Goal: Transaction & Acquisition: Book appointment/travel/reservation

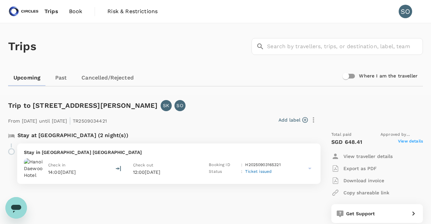
click at [72, 12] on span "Book" at bounding box center [75, 11] width 13 height 8
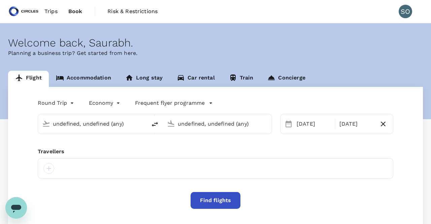
type input "Singapore Changi (SIN)"
type input "Noi Bai Intl (HAN)"
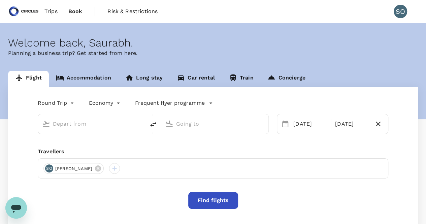
type input "Singapore Changi (SIN)"
type input "Noi Bai Intl (HAN)"
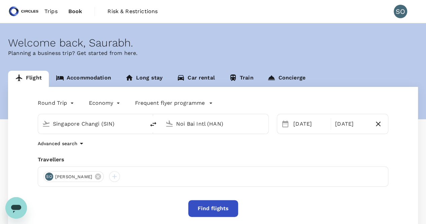
click at [69, 104] on body "Trips Book Risk & Restrictions SO Welcome back , Saurabh . Planning a business …" at bounding box center [213, 159] width 426 height 319
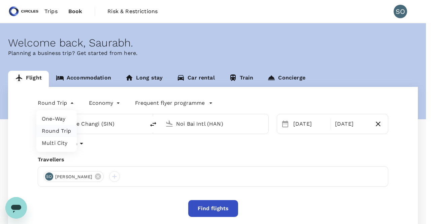
click at [57, 120] on li "One-Way" at bounding box center [56, 119] width 40 height 12
type input "oneway"
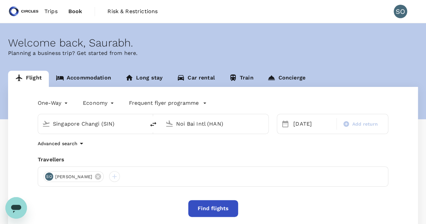
click at [153, 126] on icon "delete" at bounding box center [153, 124] width 8 height 8
type input "Noi Bai Intl (HAN)"
type input "Singapore Changi (SIN)"
click at [85, 124] on input "Noi Bai Intl (HAN)" at bounding box center [92, 123] width 78 height 10
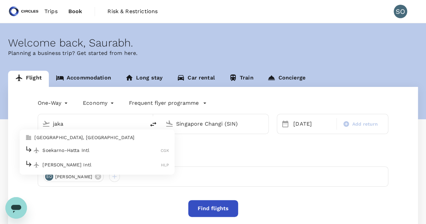
click at [85, 152] on p "Soekarno-Hatta Intl" at bounding box center [101, 150] width 118 height 7
type input "Soekarno-Hatta Intl (CGK)"
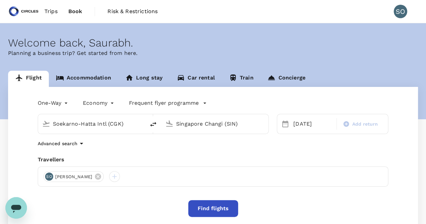
click at [203, 124] on input "Singapore Changi (SIN)" at bounding box center [215, 123] width 78 height 10
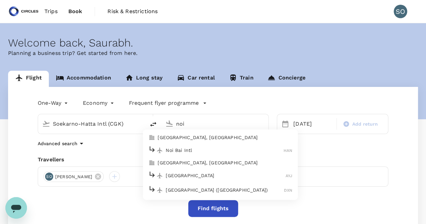
click at [193, 152] on p "Noi Bai Intl" at bounding box center [225, 150] width 118 height 7
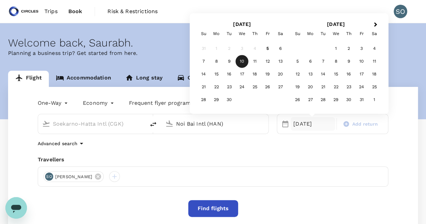
type input "Noi Bai Intl (HAN)"
click at [317, 143] on div "Advanced search" at bounding box center [213, 143] width 350 height 8
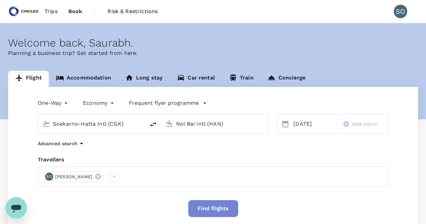
click at [218, 207] on button "Find flights" at bounding box center [213, 208] width 50 height 17
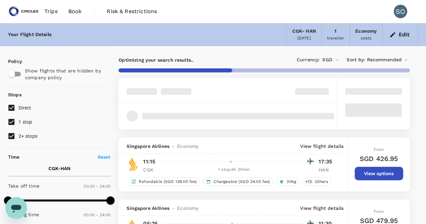
click at [337, 31] on div "1 traveller" at bounding box center [335, 34] width 28 height 23
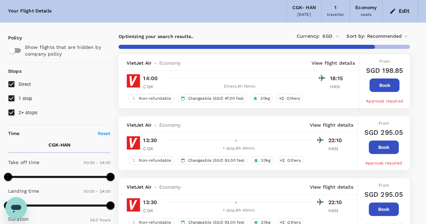
scroll to position [34, 0]
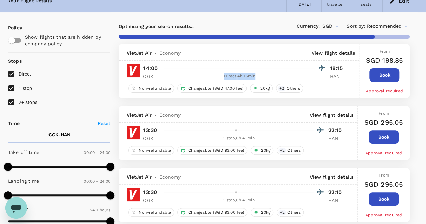
drag, startPoint x: 261, startPoint y: 77, endPoint x: 221, endPoint y: 79, distance: 39.8
click at [221, 79] on div "Direct , 4h 15min" at bounding box center [239, 76] width 151 height 7
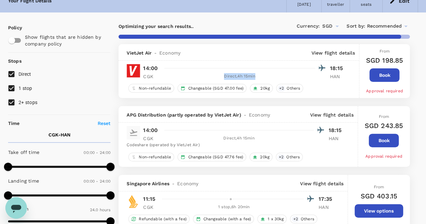
click at [221, 78] on div "Direct , 4h 15min" at bounding box center [239, 76] width 151 height 7
drag, startPoint x: 216, startPoint y: 77, endPoint x: 255, endPoint y: 76, distance: 38.7
click at [255, 76] on div "Direct , 4h 15min" at bounding box center [239, 76] width 151 height 7
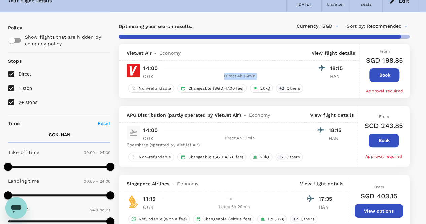
click at [255, 76] on div "Direct , 4h 15min" at bounding box center [239, 76] width 151 height 7
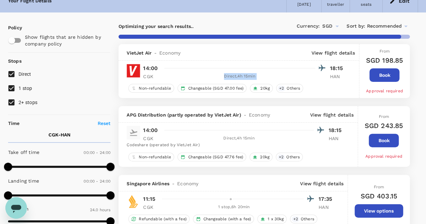
type input "1665"
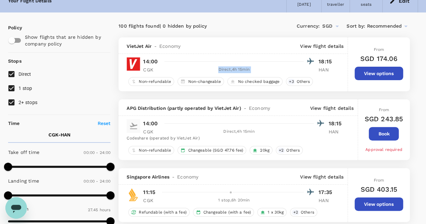
click at [372, 205] on button "View options" at bounding box center [378, 203] width 48 height 13
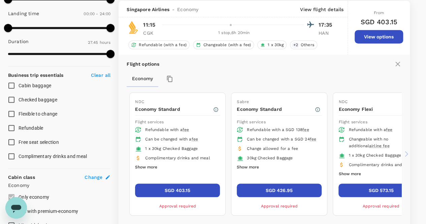
scroll to position [235, 0]
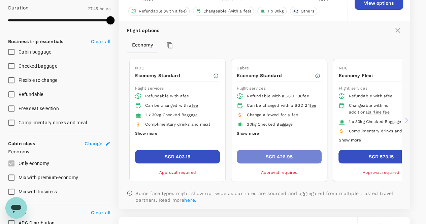
click at [280, 155] on button "SGD 426.95" at bounding box center [279, 156] width 85 height 13
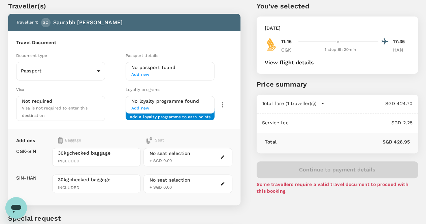
scroll to position [34, 0]
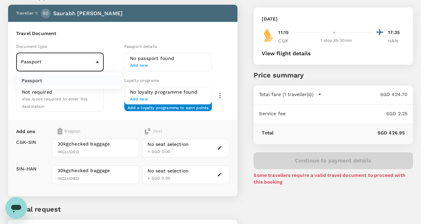
click at [70, 60] on body "Back to flight results Flight review Traveller(s) Traveller 1 : SO [PERSON_NAME…" at bounding box center [213, 127] width 426 height 322
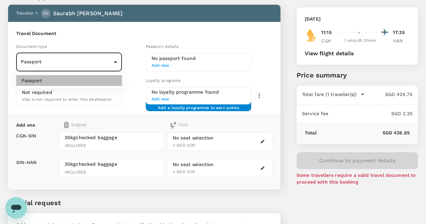
click at [60, 81] on li "Passport" at bounding box center [69, 80] width 106 height 11
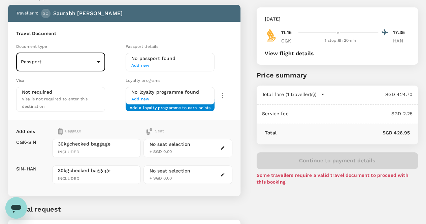
click at [162, 60] on h6 "No passport found" at bounding box center [169, 58] width 77 height 7
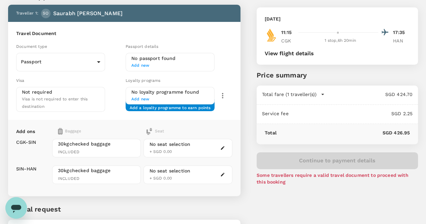
click at [162, 65] on span "Add new" at bounding box center [169, 65] width 77 height 7
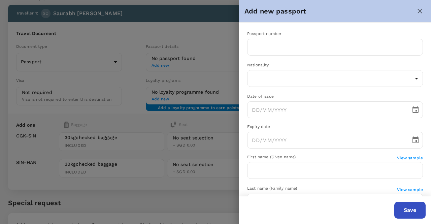
click at [422, 9] on icon "close" at bounding box center [420, 11] width 8 height 8
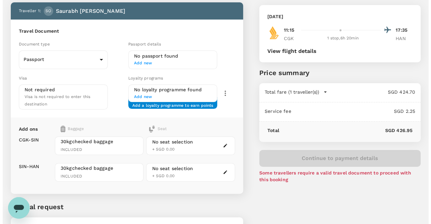
scroll to position [0, 0]
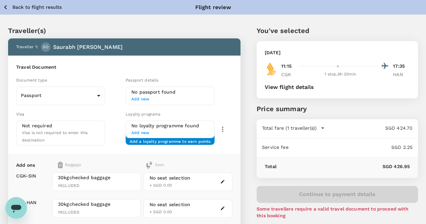
click at [72, 133] on span "Visa is not required to enter this destination" at bounding box center [55, 136] width 66 height 12
click at [69, 122] on div "Not required Visa is not required to enter this destination" at bounding box center [60, 133] width 77 height 22
click at [189, 97] on span "Add new" at bounding box center [169, 99] width 77 height 7
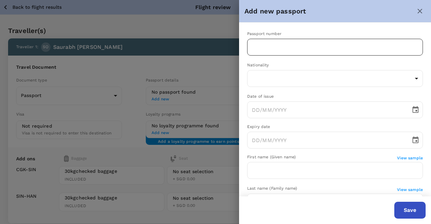
click at [292, 44] on input "text" at bounding box center [335, 47] width 176 height 17
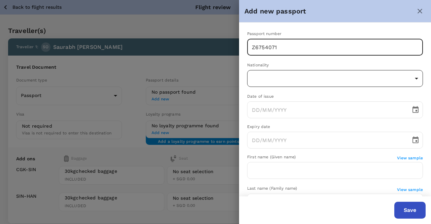
type input "Z6754071"
click at [307, 80] on body "Back to flight results Flight review Traveller(s) Traveller 1 : SO [PERSON_NAME…" at bounding box center [215, 158] width 431 height 316
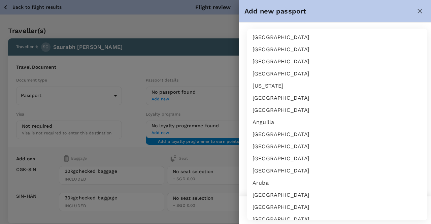
scroll to position [1125, 0]
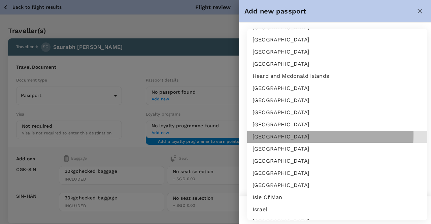
click at [277, 135] on li "[GEOGRAPHIC_DATA]" at bounding box center [337, 137] width 180 height 12
type input "IN"
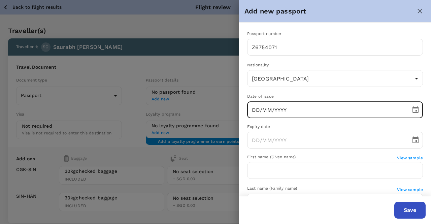
click at [290, 111] on input "DD/MM/YYYY" at bounding box center [326, 109] width 159 height 17
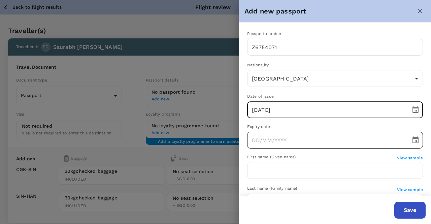
type input "[DATE]"
click at [281, 142] on input "DD/MM/YYYY" at bounding box center [326, 140] width 159 height 17
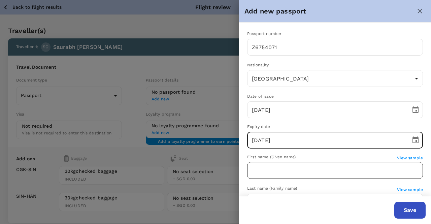
type input "[DATE]"
click at [301, 174] on input "text" at bounding box center [335, 170] width 176 height 17
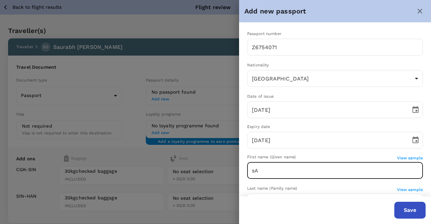
type input "s"
type input "Saurabh"
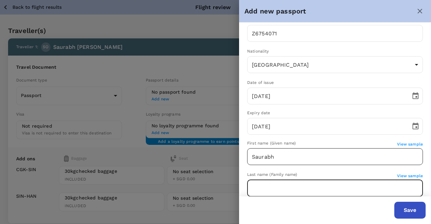
type input "I"
type input "o"
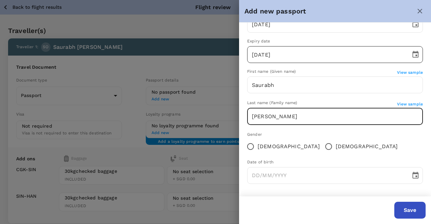
scroll to position [86, 0]
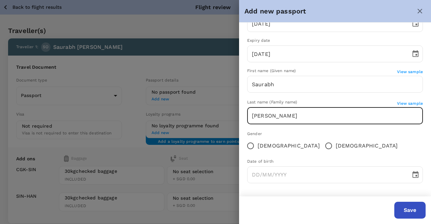
type input "[PERSON_NAME]"
click at [300, 133] on div "Gender" at bounding box center [335, 134] width 176 height 7
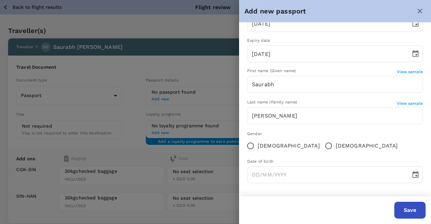
click at [321, 142] on input "[DEMOGRAPHIC_DATA]" at bounding box center [328, 146] width 14 height 14
radio input "true"
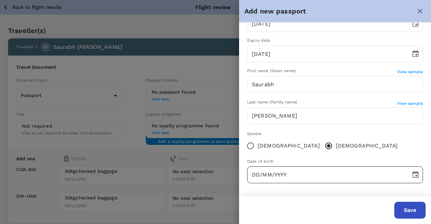
click at [293, 174] on input "DD/MM/YYYY" at bounding box center [326, 174] width 159 height 17
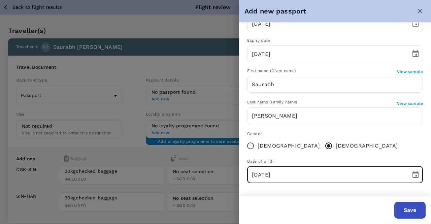
type input "[DATE]"
click at [405, 208] on button "Save" at bounding box center [409, 210] width 31 height 17
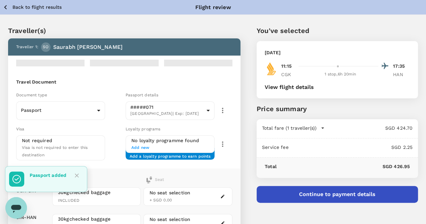
click at [345, 195] on button "Continue to payment details" at bounding box center [336, 194] width 161 height 17
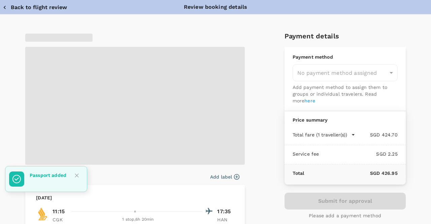
type input "9cb7bd09-647a-4334-94d9-122ca4480a85"
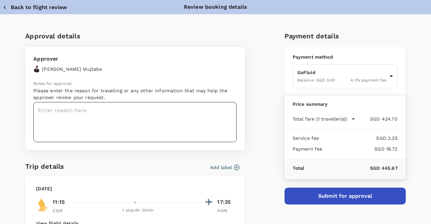
click at [134, 128] on textarea at bounding box center [134, 122] width 203 height 40
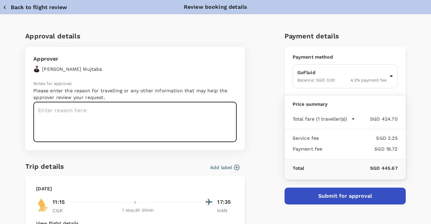
paste textarea "Request #1046 (2) Confirmation"
click at [88, 111] on textarea "Request #1046 (2) Confirmation" at bounding box center [134, 122] width 203 height 40
drag, startPoint x: 128, startPoint y: 111, endPoint x: 78, endPoint y: 111, distance: 50.2
click at [78, 111] on textarea "Request #1046 (2) Confirmation" at bounding box center [134, 122] width 203 height 40
type textarea "Request #1046 - travel approval"
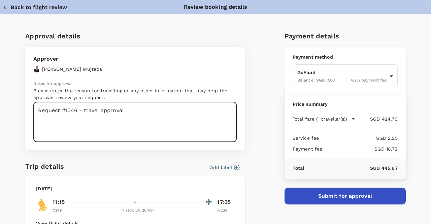
click at [366, 198] on button "Submit for approval" at bounding box center [344, 195] width 121 height 17
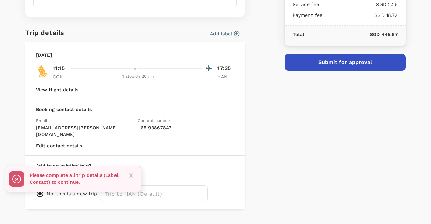
scroll to position [141, 0]
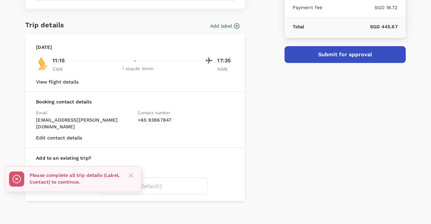
click at [256, 150] on div "Approval details Approver [PERSON_NAME] Notes for approval Please enter the rea…" at bounding box center [212, 42] width 385 height 317
click at [39, 165] on input "radio" at bounding box center [40, 169] width 8 height 8
radio input "true"
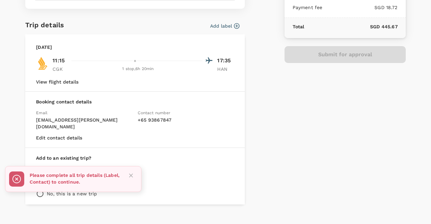
click at [129, 173] on icon "Close" at bounding box center [131, 175] width 7 height 7
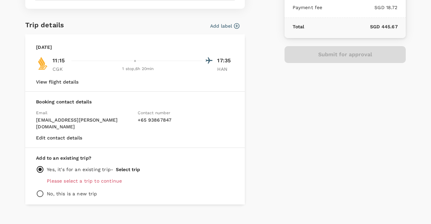
click at [89, 177] on p "Please select a trip to continue" at bounding box center [140, 180] width 187 height 7
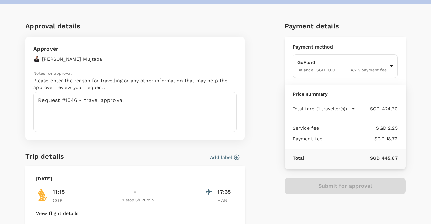
scroll to position [7, 0]
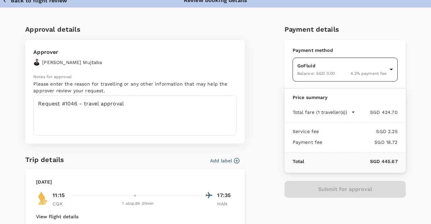
click at [347, 74] on body "Back to flight results Flight review Traveller(s) Traveller 1 : SO [PERSON_NAME…" at bounding box center [215, 165] width 431 height 331
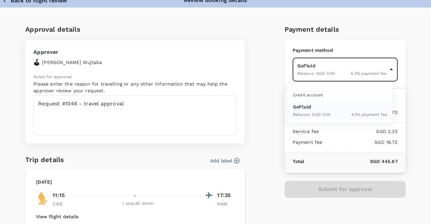
click at [313, 110] on div "Balance : SGD 0.00" at bounding box center [312, 114] width 38 height 8
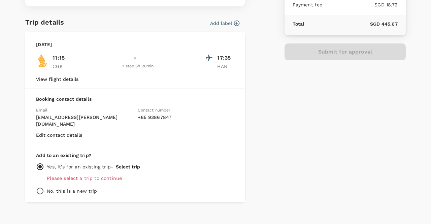
scroll to position [145, 0]
click at [42, 186] on input "radio" at bounding box center [40, 190] width 8 height 8
radio input "true"
radio input "false"
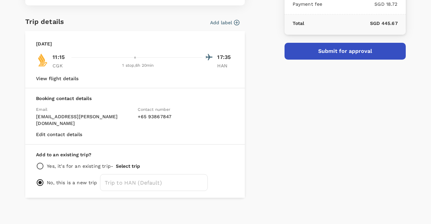
scroll to position [141, 0]
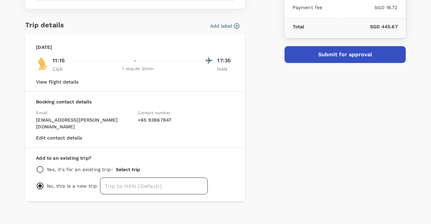
click at [136, 177] on input "text" at bounding box center [154, 185] width 108 height 17
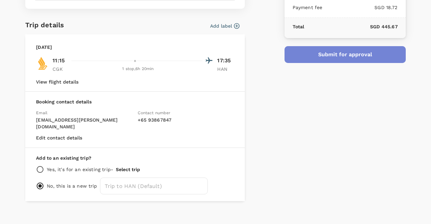
click at [336, 50] on button "Submit for approval" at bounding box center [344, 54] width 121 height 17
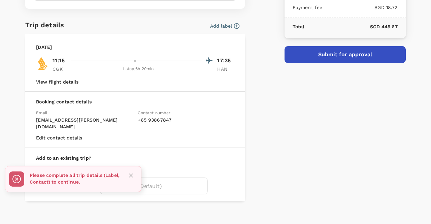
click at [132, 175] on icon "Close" at bounding box center [131, 175] width 7 height 7
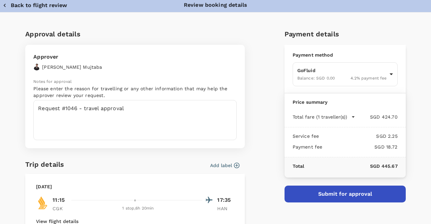
scroll to position [34, 0]
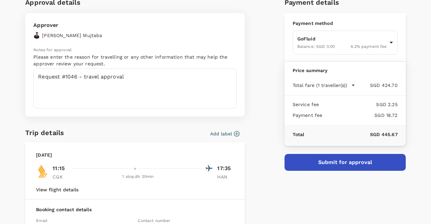
click at [234, 134] on icon "button" at bounding box center [237, 134] width 6 height 6
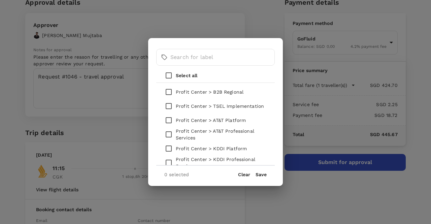
scroll to position [16, 0]
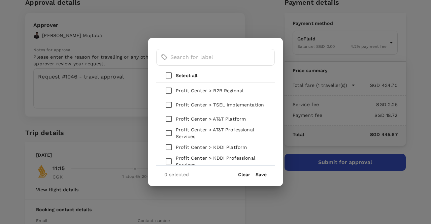
click at [169, 92] on input "checkbox" at bounding box center [169, 90] width 14 height 14
checkbox input "true"
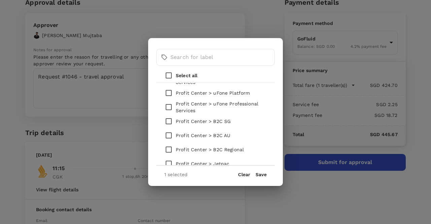
scroll to position [121, 0]
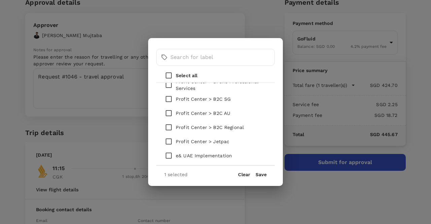
click at [263, 173] on button "Save" at bounding box center [260, 174] width 11 height 5
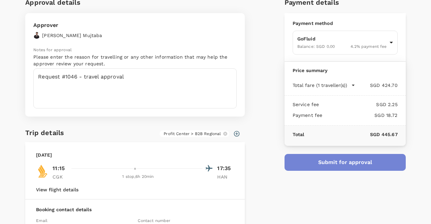
click at [317, 163] on button "Submit for approval" at bounding box center [344, 162] width 121 height 17
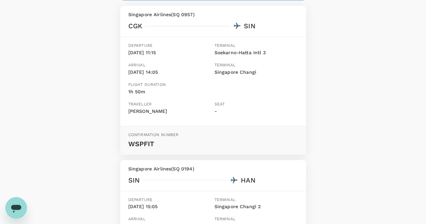
scroll to position [101, 0]
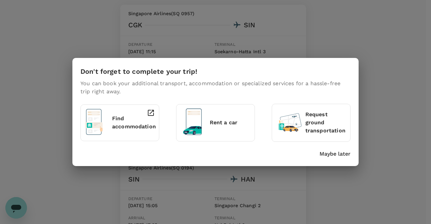
click at [343, 156] on p "Maybe later" at bounding box center [334, 154] width 31 height 8
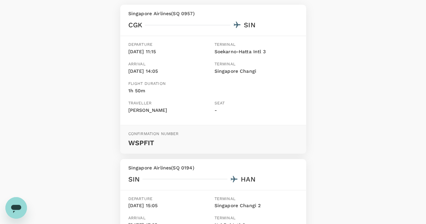
click at [142, 90] on p "1h 50m" at bounding box center [146, 90] width 37 height 7
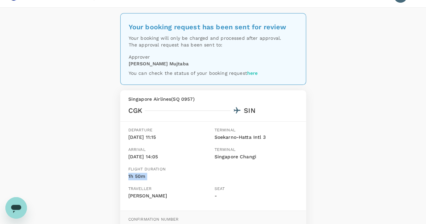
scroll to position [0, 0]
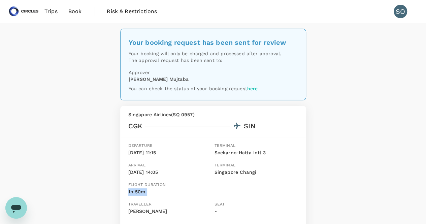
click at [50, 13] on span "Trips" at bounding box center [50, 11] width 13 height 8
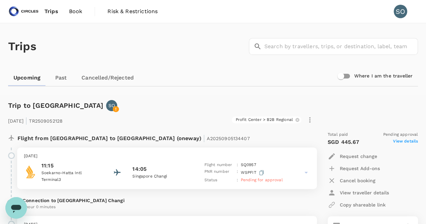
click at [75, 10] on span "Book" at bounding box center [75, 11] width 13 height 8
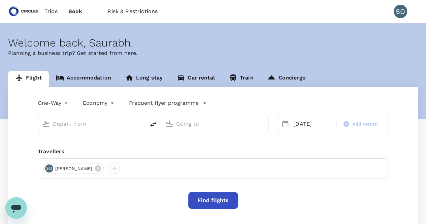
type input "Soekarno-Hatta Intl (CGK)"
type input "Noi Bai Intl (HAN)"
type input "Soekarno-Hatta Intl (CGK)"
type input "Noi Bai Intl (HAN)"
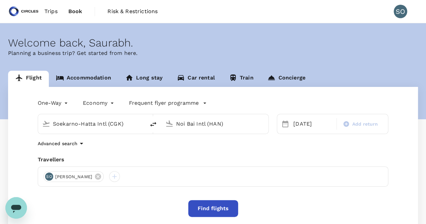
click at [80, 127] on input "Soekarno-Hatta Intl (CGK)" at bounding box center [92, 123] width 78 height 10
click at [155, 125] on icon "delete" at bounding box center [153, 124] width 8 height 8
type input "Noi Bai Intl (HAN)"
click at [186, 125] on input "Soekarno-Hatta Intl (CGK)" at bounding box center [215, 123] width 78 height 10
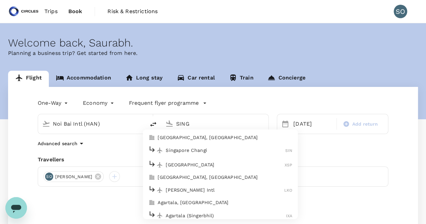
click at [188, 148] on p "Singapore Changi" at bounding box center [225, 150] width 119 height 7
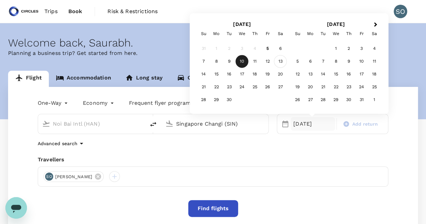
type input "Singapore Changi (SIN)"
click at [282, 64] on div "13" at bounding box center [280, 61] width 13 height 13
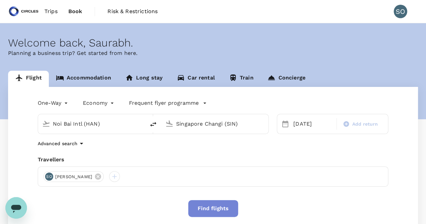
click at [217, 209] on button "Find flights" at bounding box center [213, 208] width 50 height 17
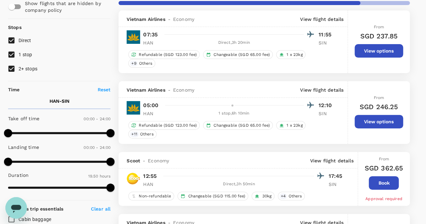
scroll to position [101, 0]
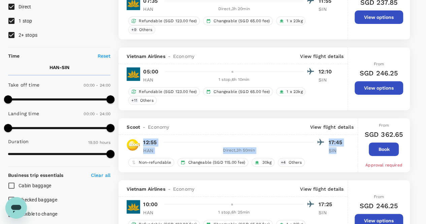
drag, startPoint x: 342, startPoint y: 151, endPoint x: 139, endPoint y: 139, distance: 203.6
click at [139, 139] on div "12:55 17:45 HAN Direct , 3h 50min SIN" at bounding box center [242, 145] width 206 height 16
click at [148, 140] on p "12:55" at bounding box center [149, 142] width 13 height 8
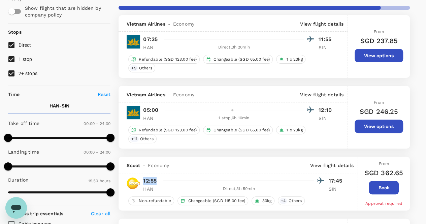
scroll to position [0, 0]
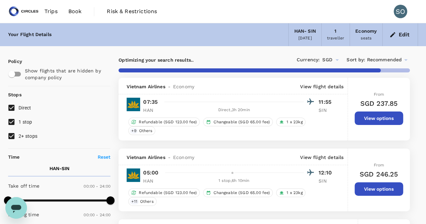
type input "1270"
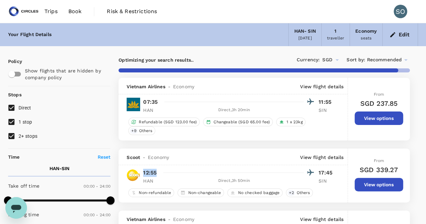
click at [372, 118] on button "View options" at bounding box center [378, 117] width 48 height 13
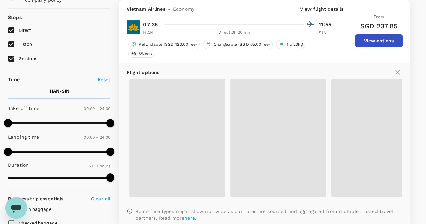
scroll to position [111, 0]
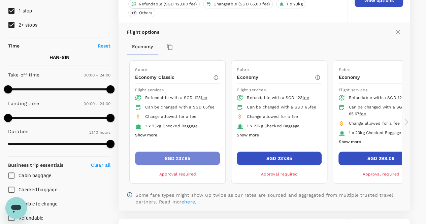
click at [195, 157] on button "SGD 237.85" at bounding box center [177, 157] width 85 height 13
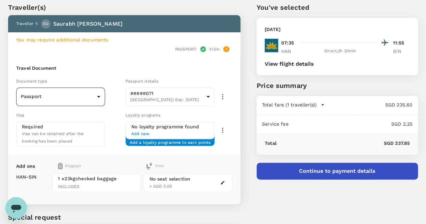
scroll to position [34, 0]
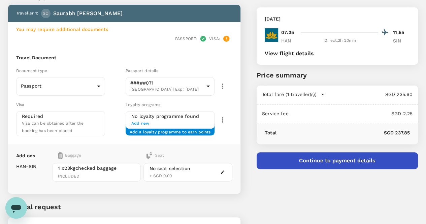
click at [84, 121] on span "Visa can be obtained after the booking has been placed" at bounding box center [53, 127] width 62 height 12
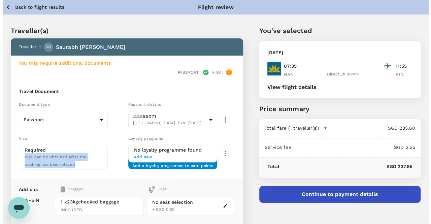
scroll to position [77, 0]
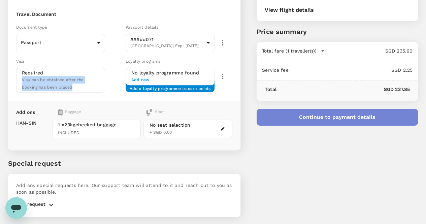
click at [380, 120] on button "Continue to payment details" at bounding box center [336, 117] width 161 height 17
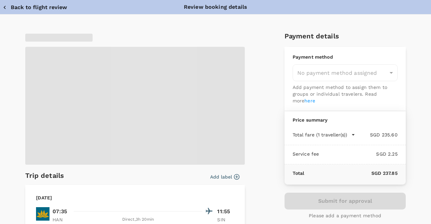
type input "9cb7bd09-647a-4334-94d9-122ca4480a85"
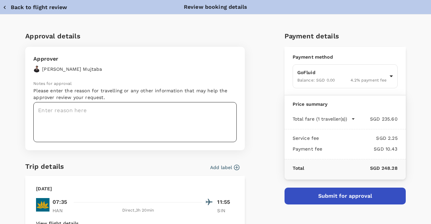
click at [58, 134] on textarea at bounding box center [134, 122] width 203 height 40
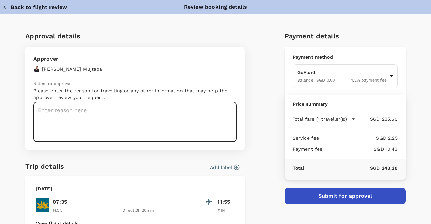
paste textarea "Request #1046 (2) Confirmation"
drag, startPoint x: 132, startPoint y: 110, endPoint x: 79, endPoint y: 110, distance: 52.8
click at [79, 110] on textarea "Request #1046 (2) Confirmation" at bounding box center [134, 122] width 203 height 40
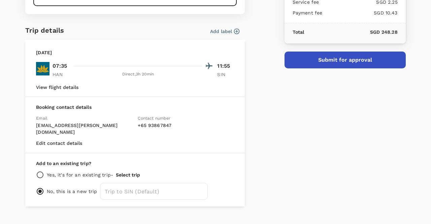
scroll to position [141, 0]
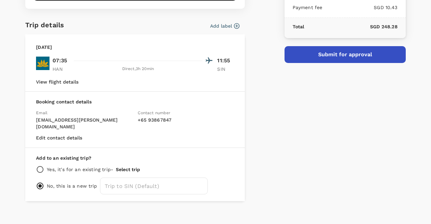
type textarea "Request #1046"
click at [43, 165] on input "radio" at bounding box center [40, 169] width 8 height 8
radio input "true"
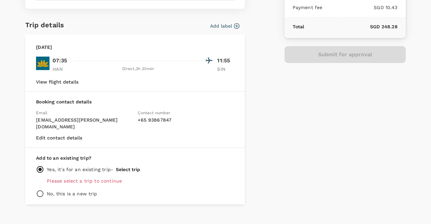
click at [69, 177] on p "Please select a trip to continue" at bounding box center [140, 180] width 187 height 7
click at [38, 190] on input "radio" at bounding box center [40, 194] width 8 height 8
radio input "true"
radio input "false"
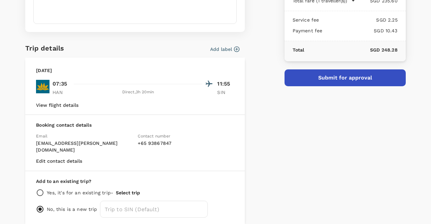
scroll to position [108, 0]
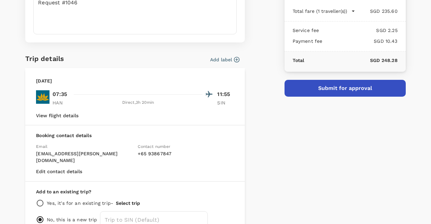
click at [213, 61] on button "Add label" at bounding box center [224, 59] width 29 height 7
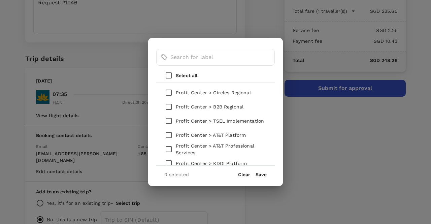
click at [167, 107] on input "checkbox" at bounding box center [169, 107] width 14 height 14
checkbox input "true"
click at [266, 175] on button "Save" at bounding box center [260, 174] width 11 height 5
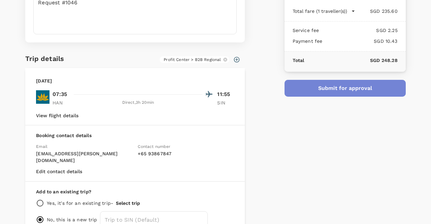
click at [335, 93] on button "Submit for approval" at bounding box center [344, 88] width 121 height 17
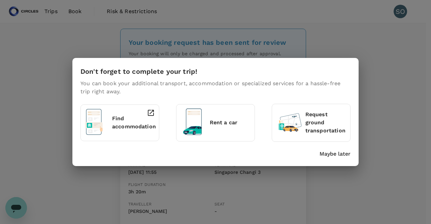
click at [330, 154] on p "Maybe later" at bounding box center [334, 154] width 31 height 8
